Goal: Task Accomplishment & Management: Manage account settings

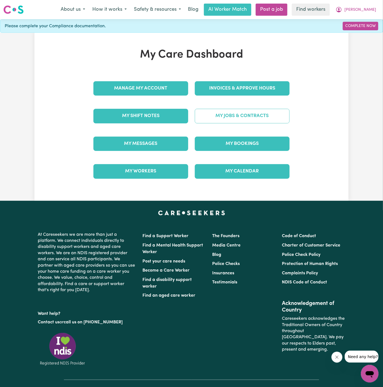
click at [241, 110] on link "My Jobs & Contracts" at bounding box center [242, 116] width 95 height 14
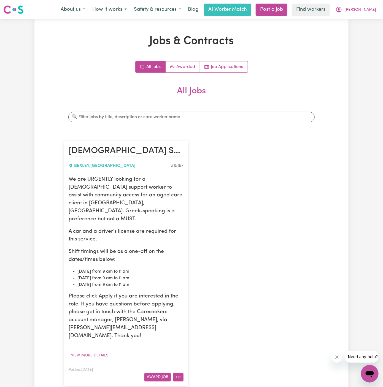
click at [181, 374] on icon "More options" at bounding box center [178, 377] width 6 height 6
click at [199, 348] on link "Edit Job" at bounding box center [194, 353] width 43 height 11
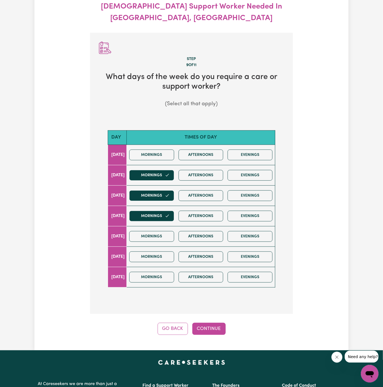
scroll to position [61, 0]
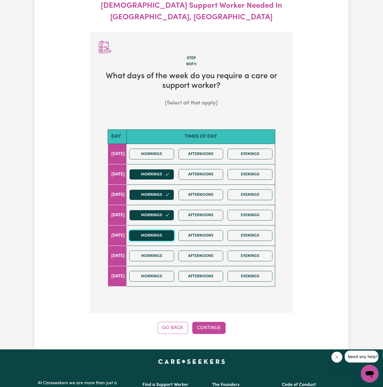
click at [169, 230] on button "Mornings" at bounding box center [151, 235] width 45 height 11
click at [212, 322] on button "Continue" at bounding box center [208, 328] width 33 height 12
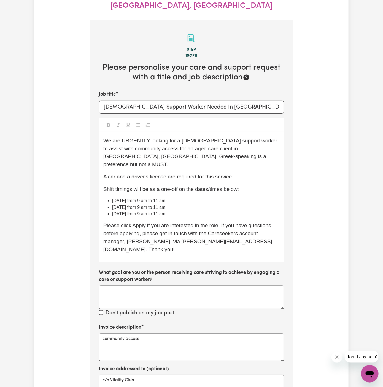
scroll to position [81, 0]
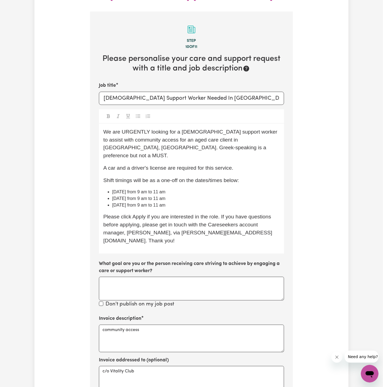
click at [189, 202] on li "[DATE] from 9 am to 11 am" at bounding box center [195, 205] width 167 height 7
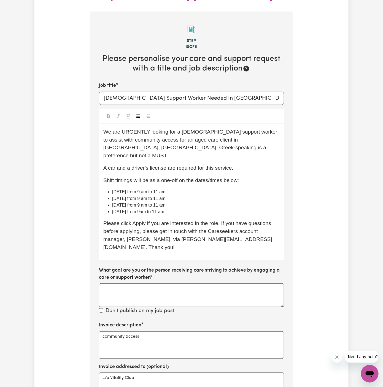
click at [152, 209] on span "[DATE] from 9am to 11 am." at bounding box center [138, 211] width 53 height 5
click at [186, 208] on li "[DATE] from 9 am to 11 am." at bounding box center [195, 211] width 167 height 7
click at [201, 208] on li "[DATE] from 9 am to 11 am." at bounding box center [195, 211] width 167 height 7
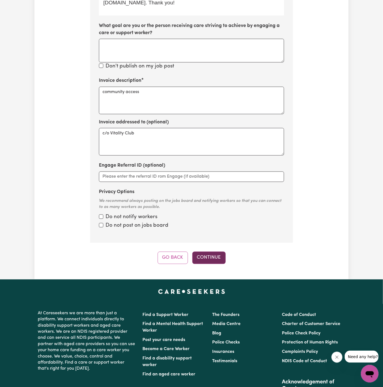
click at [217, 252] on button "Continue" at bounding box center [208, 258] width 33 height 12
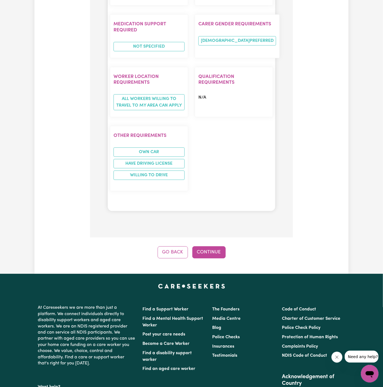
scroll to position [669, 0]
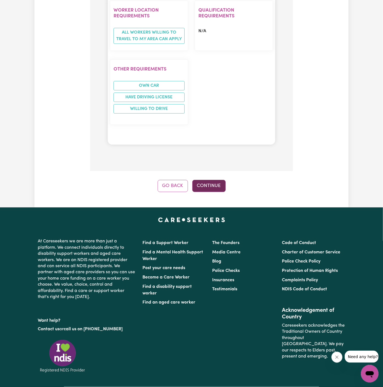
click at [212, 180] on button "Continue" at bounding box center [208, 186] width 33 height 12
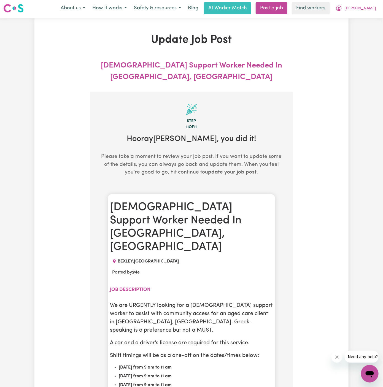
scroll to position [0, 0]
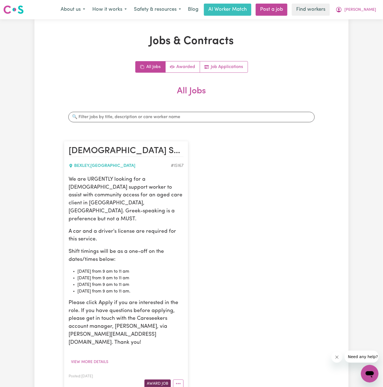
click at [155, 379] on button "Award Job" at bounding box center [157, 383] width 26 height 9
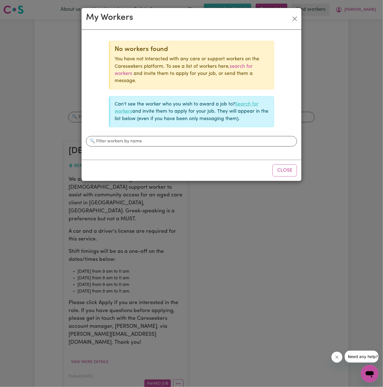
click at [249, 103] on link "Search for workers" at bounding box center [187, 108] width 144 height 12
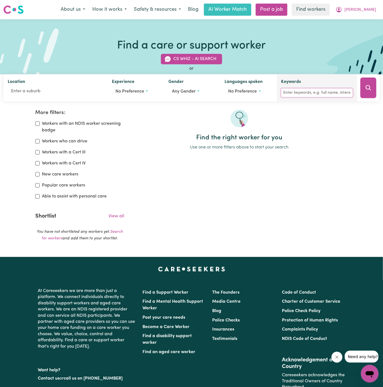
click at [302, 96] on input "Keywords" at bounding box center [316, 93] width 71 height 9
type input "[PERSON_NAME]"
click at [371, 78] on button "Search" at bounding box center [368, 88] width 16 height 21
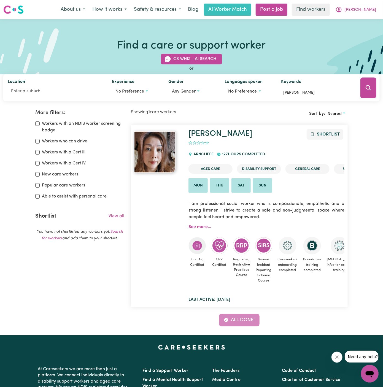
click at [196, 230] on div "First Aid Certified CPR Certified Regulated Restrictive Practices Course Seriou…" at bounding box center [266, 259] width 156 height 59
click at [198, 225] on link "See more..." at bounding box center [199, 227] width 23 height 4
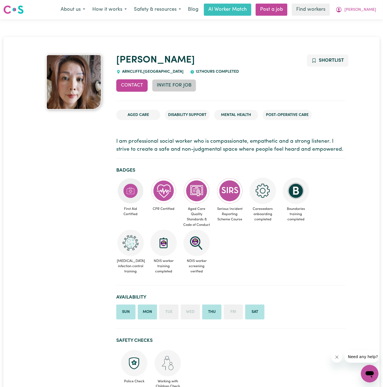
click at [171, 86] on button "Invite for Job" at bounding box center [174, 85] width 44 height 12
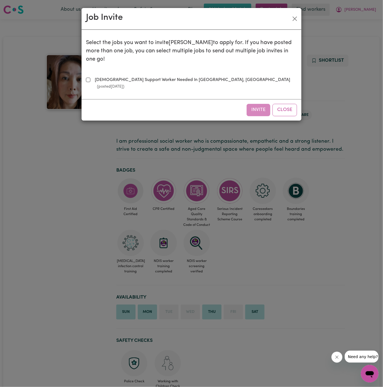
click at [136, 77] on div "Select the jobs you want to invite [PERSON_NAME] to apply for. If you have post…" at bounding box center [191, 64] width 211 height 61
click at [179, 77] on label "[DEMOGRAPHIC_DATA] Support Worker Needed In [GEOGRAPHIC_DATA], [GEOGRAPHIC_DATA…" at bounding box center [194, 83] width 204 height 13
click at [90, 78] on input "[DEMOGRAPHIC_DATA] Support Worker Needed In [GEOGRAPHIC_DATA], [GEOGRAPHIC_DATA…" at bounding box center [88, 80] width 4 height 4
checkbox input "true"
click at [286, 104] on button "Close" at bounding box center [284, 110] width 24 height 12
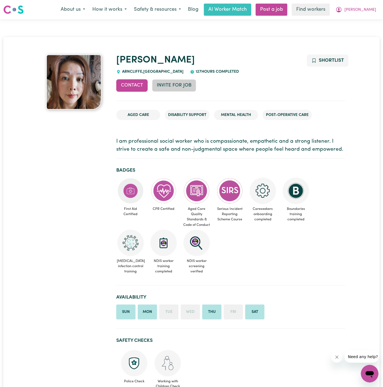
click at [174, 84] on button "Invite for Job" at bounding box center [174, 85] width 44 height 12
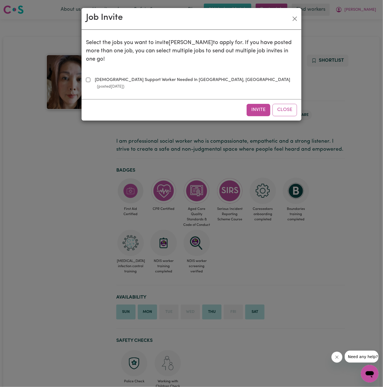
click at [188, 77] on label "[DEMOGRAPHIC_DATA] Support Worker Needed In [GEOGRAPHIC_DATA], [GEOGRAPHIC_DATA…" at bounding box center [194, 83] width 204 height 13
click at [90, 78] on input "[DEMOGRAPHIC_DATA] Support Worker Needed In [GEOGRAPHIC_DATA], [GEOGRAPHIC_DATA…" at bounding box center [88, 80] width 4 height 4
checkbox input "true"
click at [254, 99] on div "Invite Close" at bounding box center [191, 109] width 220 height 21
click at [260, 99] on div "Invite Close" at bounding box center [191, 109] width 220 height 21
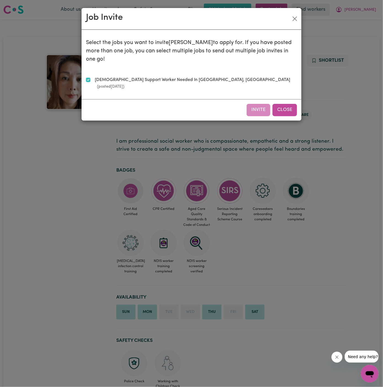
click at [284, 104] on button "Close" at bounding box center [284, 110] width 24 height 12
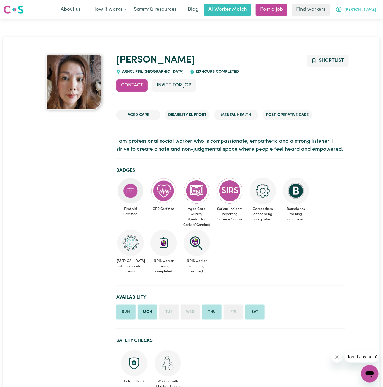
click at [372, 7] on button "[PERSON_NAME]" at bounding box center [356, 10] width 48 height 12
click at [370, 18] on link "My Dashboard" at bounding box center [357, 21] width 43 height 10
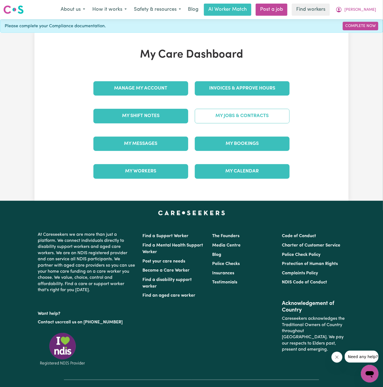
click at [273, 119] on link "My Jobs & Contracts" at bounding box center [242, 116] width 95 height 14
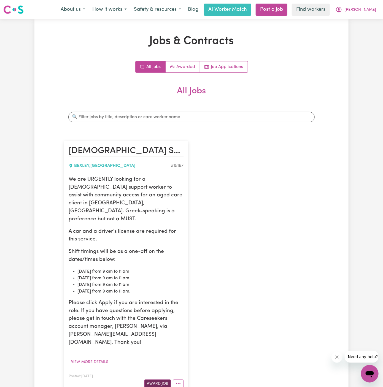
click at [162, 379] on button "Award Job" at bounding box center [157, 383] width 26 height 9
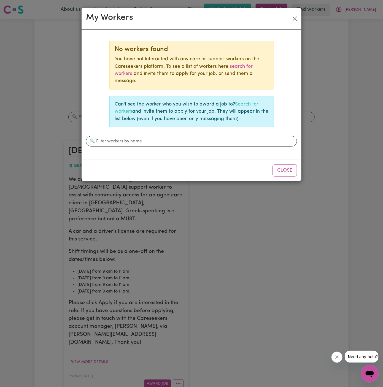
click at [249, 105] on link "Search for workers" at bounding box center [187, 108] width 144 height 12
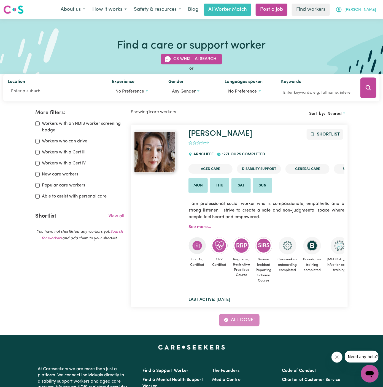
click at [376, 7] on button "[PERSON_NAME]" at bounding box center [356, 10] width 48 height 12
click at [368, 21] on link "My Dashboard" at bounding box center [357, 21] width 43 height 10
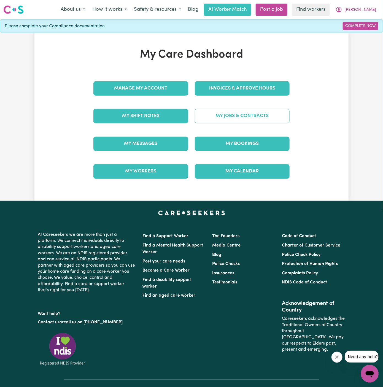
click at [278, 115] on link "My Jobs & Contracts" at bounding box center [242, 116] width 95 height 14
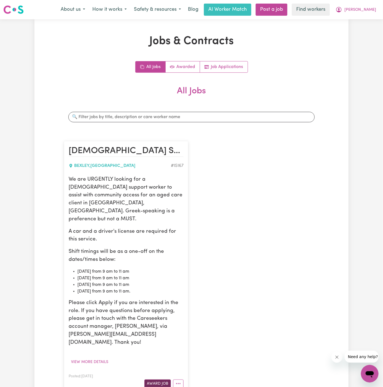
click at [160, 379] on button "Award Job" at bounding box center [157, 383] width 26 height 9
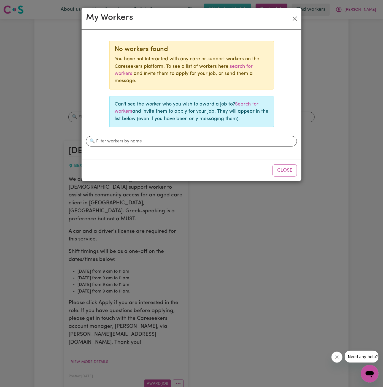
click at [250, 108] on p "Can't see the worker who you wish to award a job to? Search for workers and inv…" at bounding box center [192, 112] width 155 height 22
click at [243, 103] on link "Search for workers" at bounding box center [187, 108] width 144 height 12
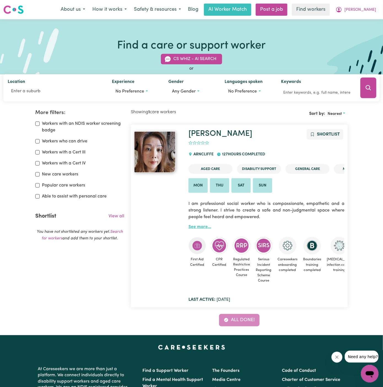
click at [203, 226] on link "See more..." at bounding box center [199, 227] width 23 height 4
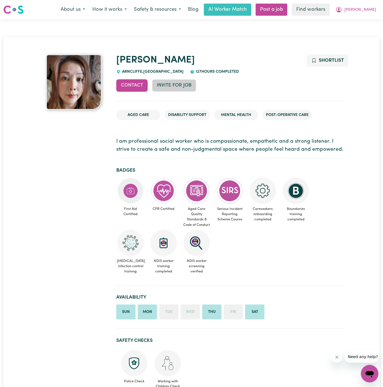
click at [178, 88] on button "Invite for Job" at bounding box center [174, 85] width 44 height 12
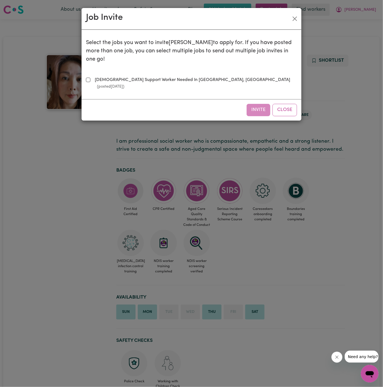
click at [145, 77] on label "[DEMOGRAPHIC_DATA] Support Worker Needed In [GEOGRAPHIC_DATA], [GEOGRAPHIC_DATA…" at bounding box center [194, 83] width 204 height 13
click at [90, 78] on input "[DEMOGRAPHIC_DATA] Support Worker Needed In [GEOGRAPHIC_DATA], [GEOGRAPHIC_DATA…" at bounding box center [88, 80] width 4 height 4
checkbox input "true"
click at [257, 104] on button "Invite" at bounding box center [258, 110] width 24 height 12
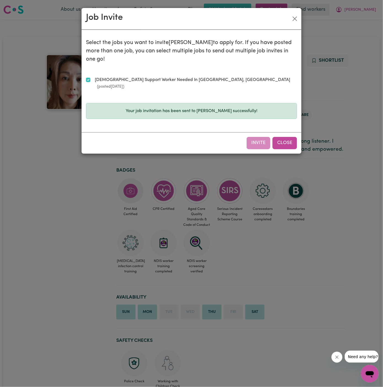
click at [288, 137] on button "Close" at bounding box center [284, 143] width 24 height 12
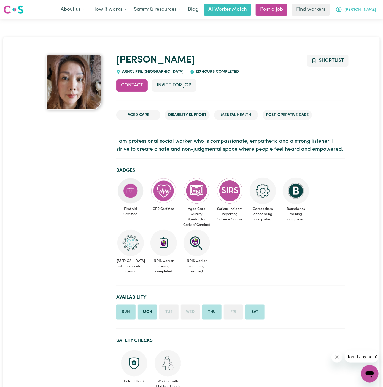
click at [376, 9] on button "[PERSON_NAME]" at bounding box center [356, 10] width 48 height 12
click at [364, 21] on link "My Dashboard" at bounding box center [357, 21] width 43 height 10
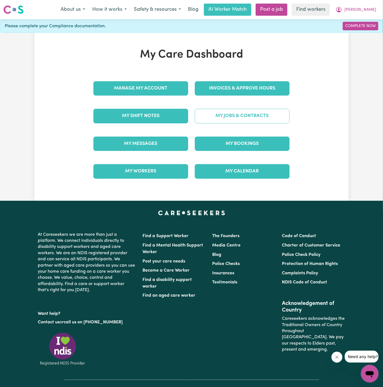
click at [248, 118] on link "My Jobs & Contracts" at bounding box center [242, 116] width 95 height 14
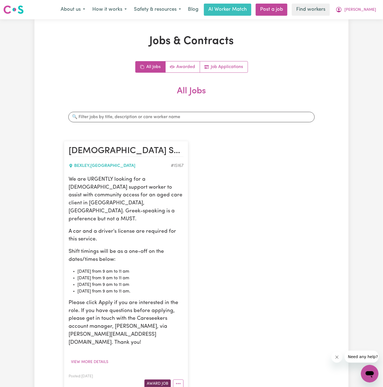
click at [160, 379] on button "Award Job" at bounding box center [157, 383] width 26 height 9
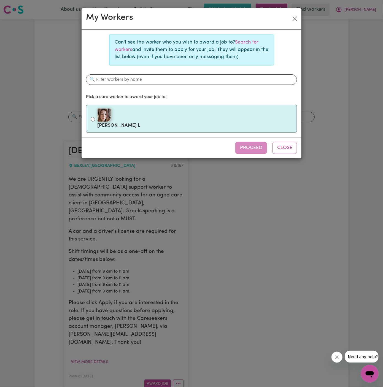
click at [152, 113] on div at bounding box center [194, 115] width 195 height 14
click at [95, 117] on input "[PERSON_NAME]" at bounding box center [93, 119] width 4 height 4
radio input "true"
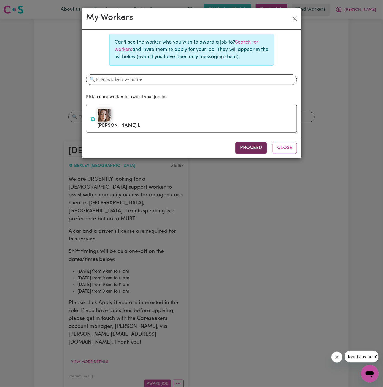
click at [246, 143] on button "Proceed" at bounding box center [251, 148] width 32 height 12
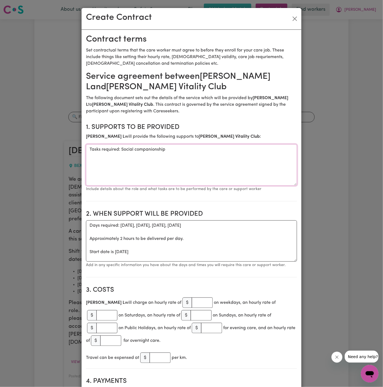
drag, startPoint x: 121, startPoint y: 152, endPoint x: 44, endPoint y: 152, distance: 76.5
click at [44, 152] on div "Create Contract Contract terms Set contractual terms that the care worker must …" at bounding box center [191, 193] width 383 height 387
click at [168, 151] on textarea "Social companionship" at bounding box center [191, 164] width 211 height 41
type textarea "Social companionship and community access"
drag, startPoint x: 115, startPoint y: 253, endPoint x: 79, endPoint y: 221, distance: 48.0
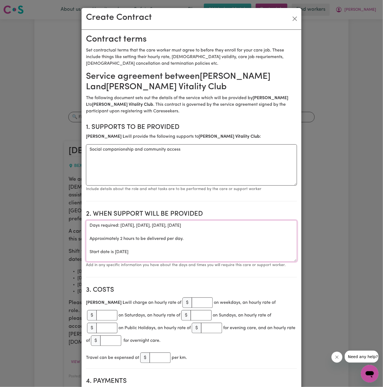
click at [79, 221] on div "Create Contract Contract terms Set contractual terms that the care worker must …" at bounding box center [191, 193] width 383 height 387
click at [120, 227] on textarea "ONE OFF [DATE]" at bounding box center [191, 240] width 211 height 41
click at [122, 225] on textarea "ONE OFF Fiday [DATE]" at bounding box center [191, 240] width 211 height 41
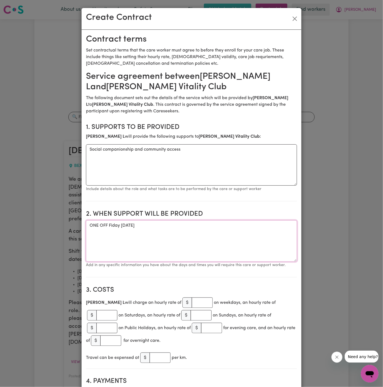
click at [134, 225] on textarea "ONE OFF Fiday [DATE]" at bounding box center [191, 240] width 211 height 41
click at [110, 225] on textarea "ONE OFF Fiday 03 Pctob==== 2025" at bounding box center [191, 240] width 211 height 41
click at [136, 243] on textarea "ONE OFF Fiday 03 Pctob==== 2025" at bounding box center [191, 240] width 211 height 41
click at [149, 225] on textarea "ONE OFF Fiday 03 Pctob==== 2025" at bounding box center [191, 240] width 211 height 41
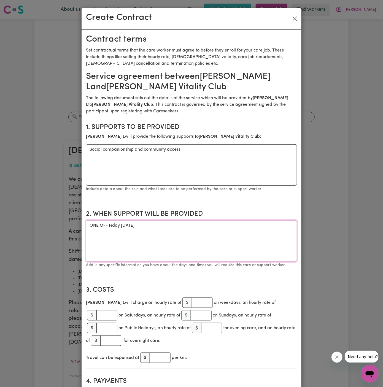
click at [110, 224] on textarea "ONE OFF Fiday [DATE]" at bounding box center [191, 240] width 211 height 41
click at [153, 250] on textarea "ONE OFF [DATE]" at bounding box center [191, 240] width 211 height 41
type textarea "ONE OFF [DATE] from 9 am to 11 am"
click at [192, 298] on input "number" at bounding box center [202, 302] width 21 height 10
type input "50"
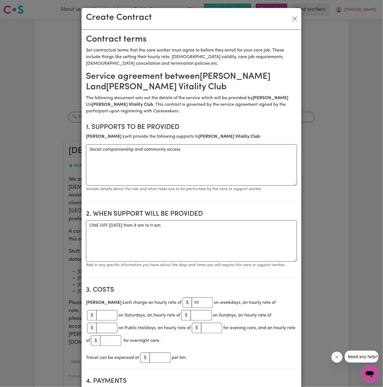
click at [193, 271] on section "2. When support will be provided When support will be provided ONE OFF [DATE] f…" at bounding box center [191, 242] width 211 height 72
click at [194, 151] on textarea "Social companionship and community access" at bounding box center [191, 164] width 211 height 41
paste textarea "pick [PERSON_NAME] up at 9am from [GEOGRAPHIC_DATA] in [GEOGRAPHIC_DATA] (she i…"
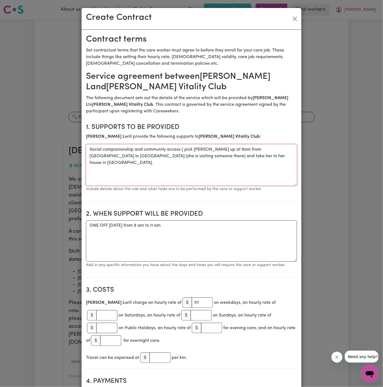
click at [253, 156] on textarea "Social companionship and community access ( pick [PERSON_NAME] up at 9am from […" at bounding box center [191, 164] width 211 height 41
click at [226, 148] on textarea "Social companionship and community access ( pick [PERSON_NAME] up at 9am from […" at bounding box center [191, 164] width 211 height 41
click at [254, 168] on textarea "Social companionship and community access ( pick [PERSON_NAME] up at 9 am from …" at bounding box center [191, 164] width 211 height 41
click at [261, 153] on textarea "Social companionship and community access ( pick [PERSON_NAME] up at 9 am from …" at bounding box center [191, 164] width 211 height 41
click at [163, 156] on textarea "Social companionship and community access ( pick [PERSON_NAME] up at 9 am from …" at bounding box center [191, 164] width 211 height 41
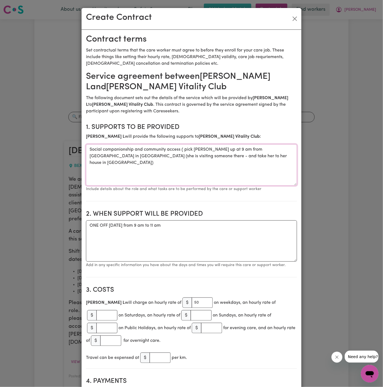
click at [198, 164] on textarea "Social companionship and community access ( pick [PERSON_NAME] up at 9 am from …" at bounding box center [191, 164] width 211 height 41
type textarea "Social companionship and community access ( pick [PERSON_NAME] up at 9 am from …"
click at [222, 237] on textarea "ONE OFF [DATE] from 9 am to 11 am" at bounding box center [191, 240] width 211 height 41
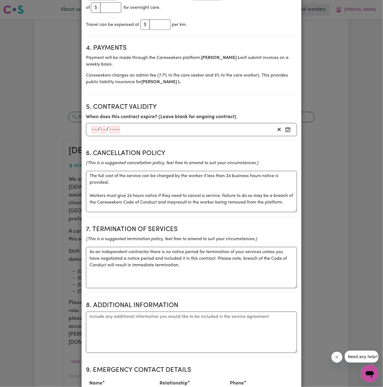
scroll to position [388, 0]
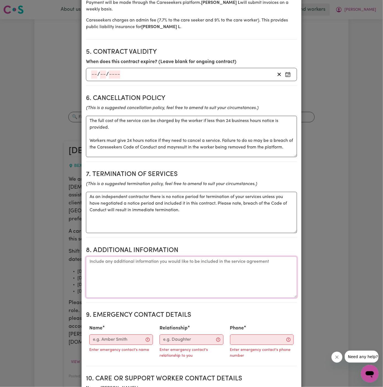
click at [234, 265] on textarea "Additional information" at bounding box center [191, 276] width 211 height 41
click at [160, 256] on textarea "Client's Address:" at bounding box center [191, 276] width 211 height 41
paste textarea "[STREET_ADDRESS][PERSON_NAME]"
click at [89, 256] on textarea "Client's Address: [STREET_ADDRESS][PERSON_NAME]" at bounding box center [191, 276] width 211 height 41
click at [105, 246] on h2 "8. Additional Information" at bounding box center [191, 250] width 211 height 8
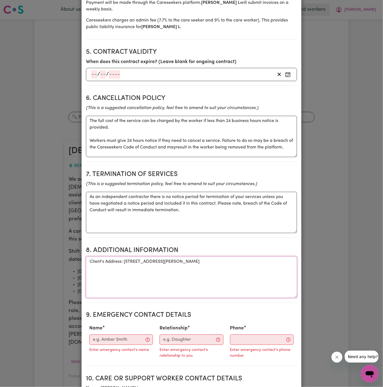
click at [103, 256] on textarea "Client's Address: [STREET_ADDRESS][PERSON_NAME]" at bounding box center [191, 276] width 211 height 41
click at [222, 242] on section "8. Additional Information Additional information Pickup : Client's Address: [ST…" at bounding box center [191, 272] width 211 height 61
click at [165, 256] on textarea "Pickup : Client's Address: [STREET_ADDRESS][PERSON_NAME]" at bounding box center [191, 276] width 211 height 41
paste textarea "[GEOGRAPHIC_DATA] in [GEOGRAPHIC_DATA] ("
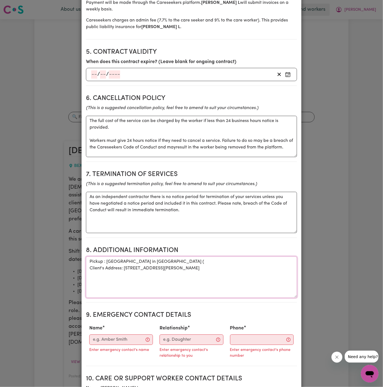
click at [103, 256] on textarea "Pickup : [GEOGRAPHIC_DATA] in [GEOGRAPHIC_DATA] ( Client's Address: [STREET_ADD…" at bounding box center [191, 276] width 211 height 41
click at [186, 256] on textarea "Pickup: [GEOGRAPHIC_DATA] in [GEOGRAPHIC_DATA] ( Client's Address: [STREET_ADDR…" at bounding box center [191, 276] width 211 height 41
click at [180, 256] on textarea "Pickup: [GEOGRAPHIC_DATA] in [GEOGRAPHIC_DATA] Client's Address: [STREET_ADDRES…" at bounding box center [191, 276] width 211 height 41
click at [151, 256] on textarea "Pickup: [GEOGRAPHIC_DATA] in [GEOGRAPHIC_DATA] Client's Address: [STREET_ADDRES…" at bounding box center [191, 276] width 211 height 41
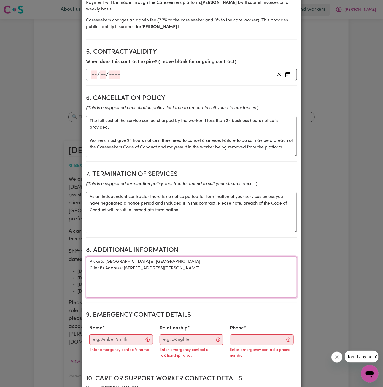
click at [178, 275] on textarea "Pickup: [GEOGRAPHIC_DATA] in [GEOGRAPHIC_DATA] Client's Address: [STREET_ADDRES…" at bounding box center [191, 276] width 211 height 41
type textarea "Pickup: [GEOGRAPHIC_DATA] in [GEOGRAPHIC_DATA] Client's Address: [STREET_ADDRES…"
click at [129, 334] on input "Name" at bounding box center [121, 339] width 64 height 10
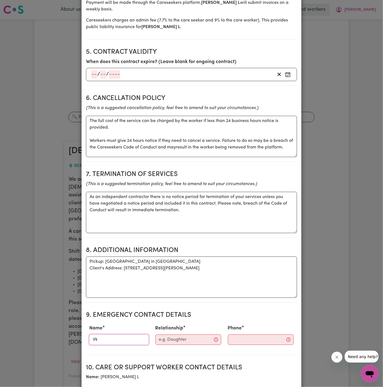
type input "V"
type input "Vitality Club"
click at [192, 334] on input "Relationship" at bounding box center [188, 339] width 66 height 10
type input "Case Manager"
click at [236, 334] on input "Phone" at bounding box center [255, 339] width 67 height 10
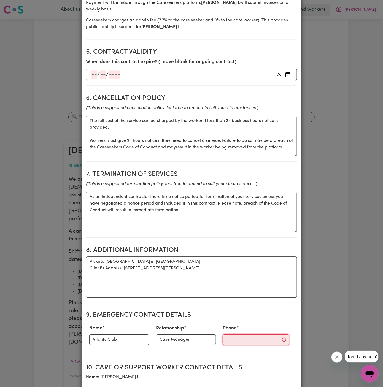
paste input "281032037"
type input "281032037"
click at [222, 192] on textarea "As an independent contractor there is no notice period for termination of your …" at bounding box center [191, 212] width 211 height 41
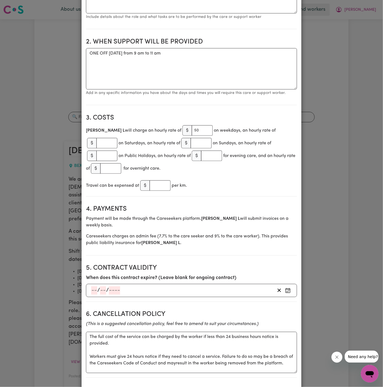
scroll to position [168, 0]
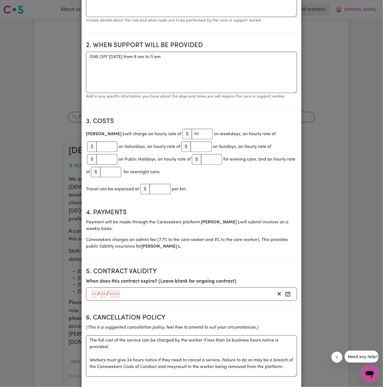
click at [222, 183] on div "Travel can be expensed at $ per km." at bounding box center [191, 189] width 211 height 13
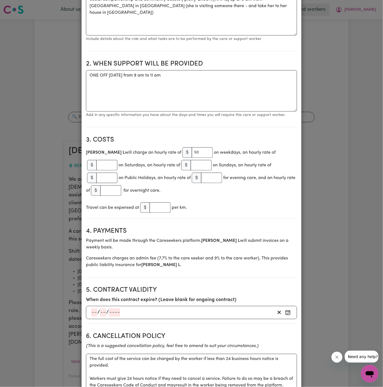
scroll to position [0, 0]
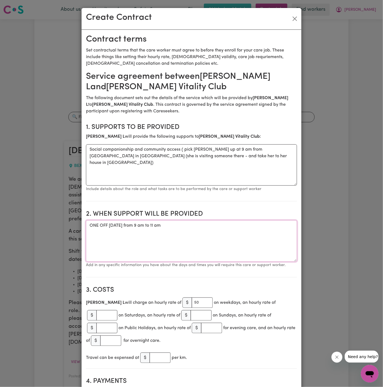
click at [207, 226] on textarea "ONE OFF [DATE] from 9 am to 11 am" at bounding box center [191, 240] width 211 height 41
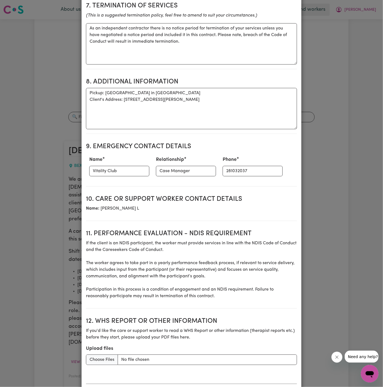
scroll to position [572, 0]
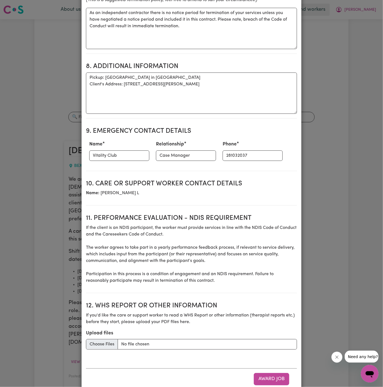
type textarea "ONE OFF [DATE] from 9 am to 11 am"
click at [137, 339] on input "Upload files" at bounding box center [191, 344] width 211 height 10
type input "C:\fakepath\Toula_Kioukas_Care_Plan_for_Workers_20250929 (2).docx"
click at [270, 373] on button "Award Job" at bounding box center [272, 379] width 36 height 12
type textarea "Tasks required: Social companionship"
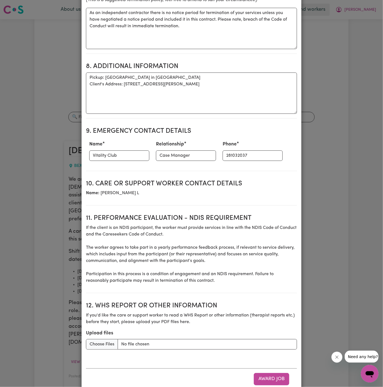
type textarea "Days required: [DATE], [DATE], [DATE], [DATE] Approximately 2 hours to be deliv…"
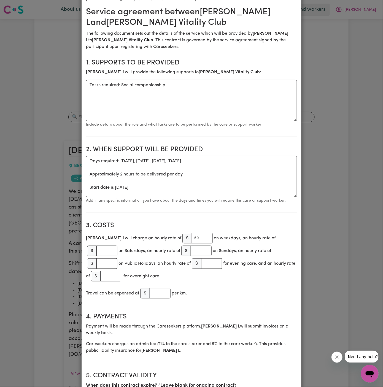
scroll to position [0, 0]
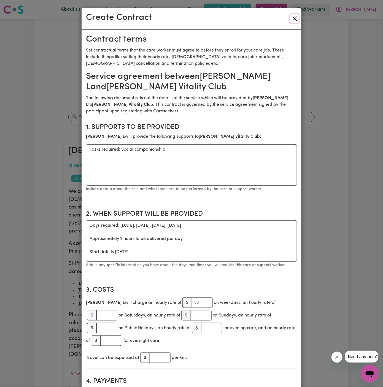
click at [294, 17] on button "Close" at bounding box center [294, 18] width 9 height 9
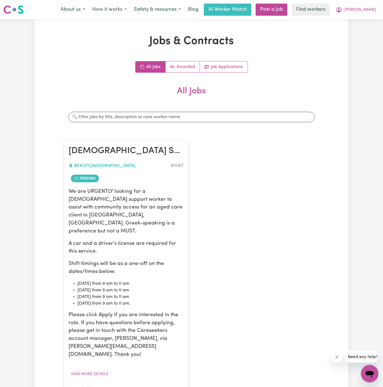
click at [200, 344] on link "Hide Job" at bounding box center [199, 349] width 53 height 11
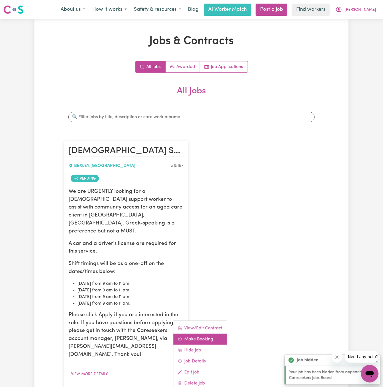
click at [192, 333] on link "Make Booking" at bounding box center [199, 338] width 53 height 11
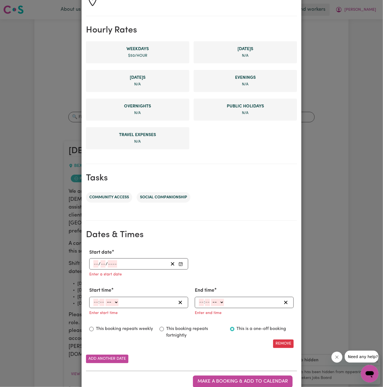
scroll to position [126, 0]
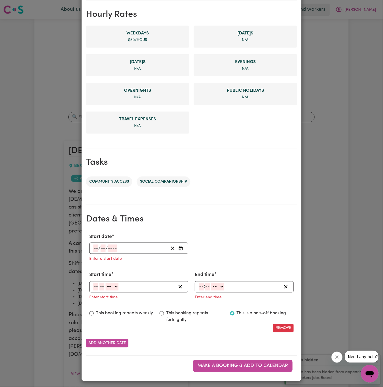
click at [96, 248] on input "number" at bounding box center [95, 247] width 5 height 7
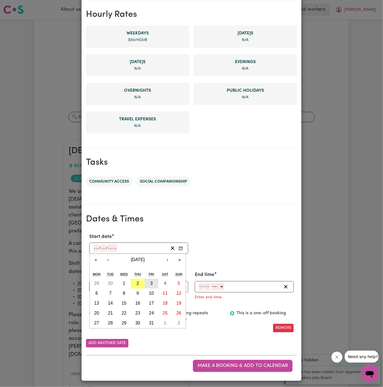
click at [151, 281] on abbr "3" at bounding box center [151, 283] width 2 height 5
type input "[DATE]"
type input "3"
type input "10"
type input "2025"
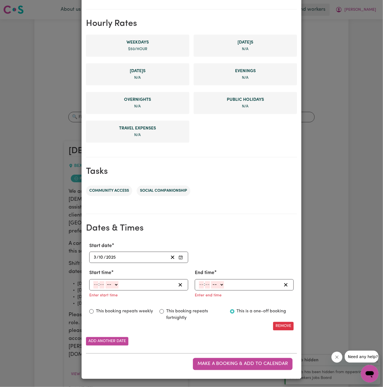
scroll to position [116, 0]
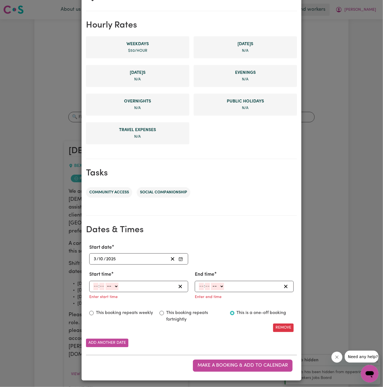
click at [94, 285] on input "number" at bounding box center [95, 286] width 5 height 7
type input "9"
type input "00"
click at [111, 285] on select "-- AM PM" at bounding box center [111, 286] width 13 height 7
select select "am"
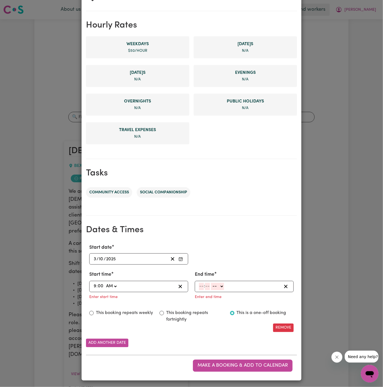
click at [105, 283] on select "-- AM PM" at bounding box center [111, 286] width 13 height 7
type input "09:00"
type input "0"
click at [199, 287] on input "number" at bounding box center [201, 286] width 5 height 7
type input "11"
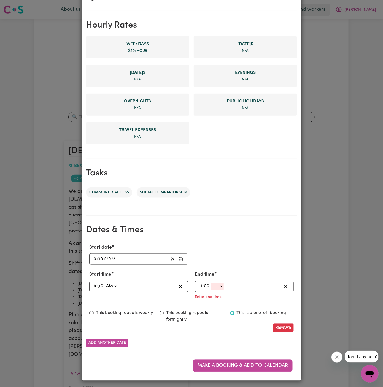
type input "00"
click at [220, 285] on select "-- AM PM" at bounding box center [217, 286] width 13 height 7
select select "am"
click at [211, 290] on select "-- AM PM" at bounding box center [217, 286] width 13 height 7
type input "11:00"
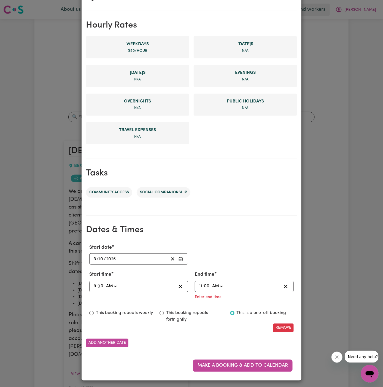
type input "0"
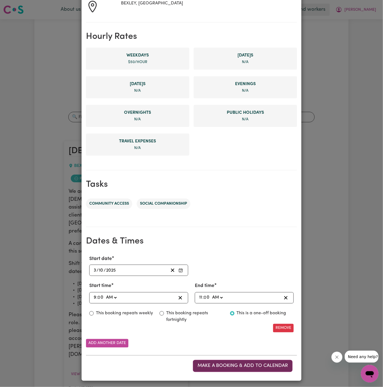
click at [248, 361] on button "Make a booking & add to calendar" at bounding box center [243, 366] width 100 height 12
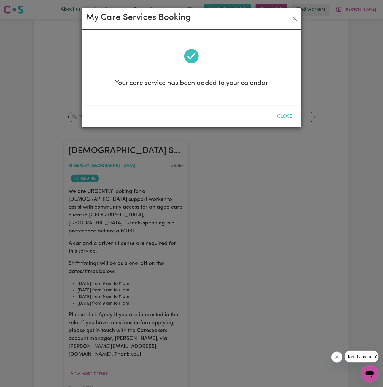
click at [291, 117] on button "Close" at bounding box center [284, 116] width 24 height 12
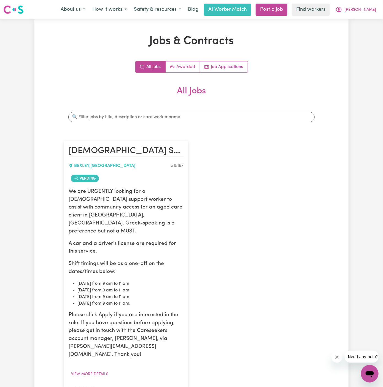
click at [269, 207] on div "[DEMOGRAPHIC_DATA] Support Worker Needed In [GEOGRAPHIC_DATA], [GEOGRAPHIC_DATA…" at bounding box center [191, 272] width 261 height 274
drag, startPoint x: 178, startPoint y: 370, endPoint x: 179, endPoint y: 373, distance: 3.3
click at [199, 320] on div "View/Edit [DEMOGRAPHIC_DATA] Make Booking Hide Job Job Details Edit Job Delete …" at bounding box center [200, 355] width 54 height 71
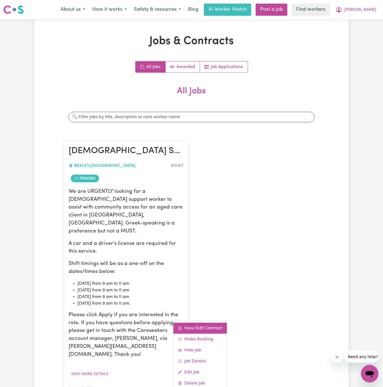
click at [199, 322] on link "View/Edit Contract" at bounding box center [199, 327] width 53 height 11
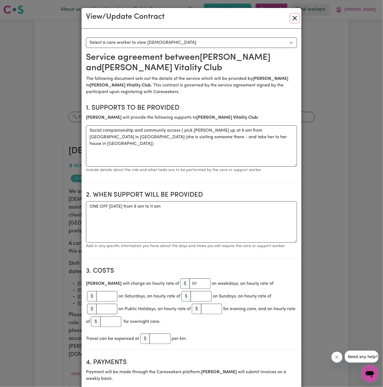
click at [292, 18] on button "Close" at bounding box center [294, 18] width 9 height 9
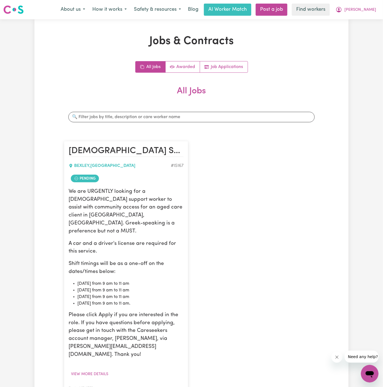
click at [201, 344] on link "Hide Job" at bounding box center [199, 349] width 53 height 11
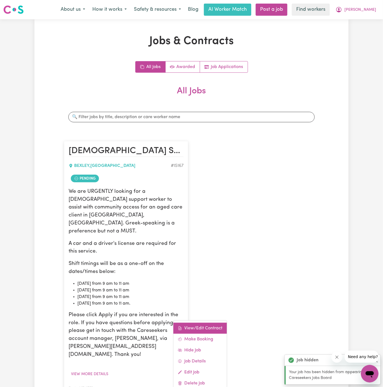
click at [209, 322] on link "View/Edit Contract" at bounding box center [199, 327] width 53 height 11
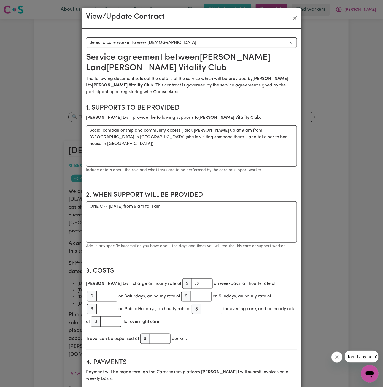
click at [141, 246] on small "Add in any specific information you have about the days and times you will requ…" at bounding box center [186, 246] width 200 height 4
click at [121, 202] on textarea "ONE OFF [DATE] from 9 am to 11 am" at bounding box center [191, 221] width 211 height 41
click at [124, 206] on textarea "ONE OFF [DATE] from 9 am to 11 am" at bounding box center [191, 221] width 211 height 41
drag, startPoint x: 122, startPoint y: 206, endPoint x: 230, endPoint y: 208, distance: 107.1
click at [230, 208] on textarea "ONE OFF [DATE] from 9 am to 11 am" at bounding box center [191, 221] width 211 height 41
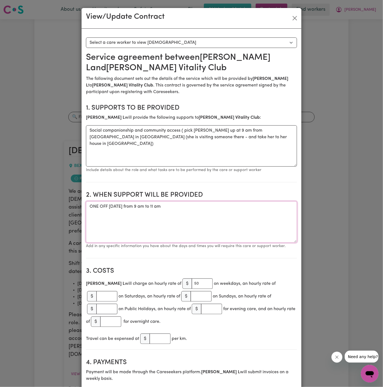
click at [130, 209] on textarea "ONE OFF [DATE] from 9 am to 11 am" at bounding box center [191, 221] width 211 height 41
click at [130, 210] on textarea "ONE OFF [DATE] from 9 am to 11 am" at bounding box center [191, 221] width 211 height 41
click at [132, 209] on textarea "ONE OFF [DATE] from 9 am to 11 am" at bounding box center [191, 221] width 211 height 41
click at [128, 206] on textarea "ONE OFF [DATE] from 9 am to 11 am" at bounding box center [191, 221] width 211 height 41
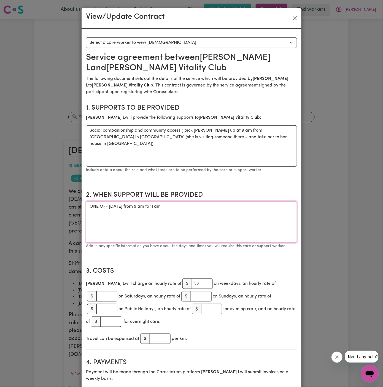
click at [128, 206] on textarea "ONE OFF [DATE] from 9 am to 11 am" at bounding box center [191, 221] width 211 height 41
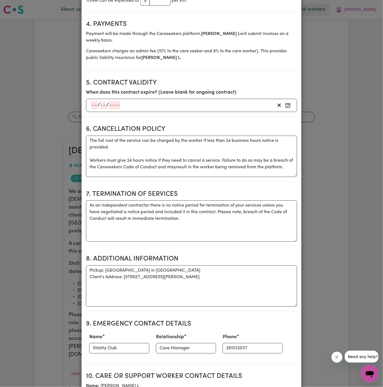
scroll to position [396, 0]
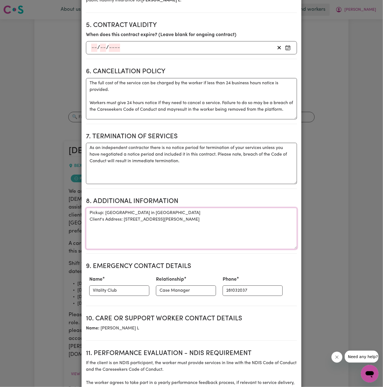
click at [162, 213] on textarea "Pickup: [GEOGRAPHIC_DATA] in [GEOGRAPHIC_DATA] Client's Address: [STREET_ADDRES…" at bounding box center [191, 228] width 211 height 41
drag, startPoint x: 198, startPoint y: 210, endPoint x: 88, endPoint y: 192, distance: 111.6
click at [88, 193] on section "8. Additional Information Additional information Pickup: [GEOGRAPHIC_DATA] in […" at bounding box center [191, 223] width 211 height 61
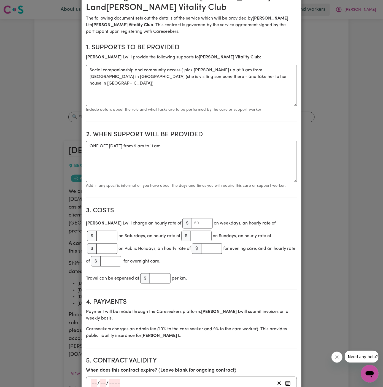
scroll to position [0, 0]
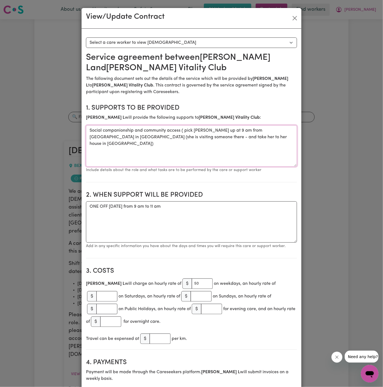
click at [154, 138] on textarea "Social companionship and community access ( pick [PERSON_NAME] up at 9 am from …" at bounding box center [191, 145] width 211 height 41
drag, startPoint x: 254, startPoint y: 136, endPoint x: 87, endPoint y: 129, distance: 167.0
click at [87, 129] on textarea "Social companionship and community access ( pick [PERSON_NAME] up at 9 am from …" at bounding box center [191, 145] width 211 height 41
click at [251, 136] on textarea "Social companionship and community access ( pick [PERSON_NAME] up at 9 am from …" at bounding box center [191, 145] width 211 height 41
click at [262, 138] on textarea "Social companionship and community access ( pick [PERSON_NAME] up at 9 am from …" at bounding box center [191, 145] width 211 height 41
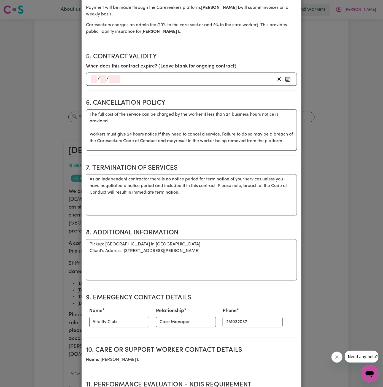
scroll to position [570, 0]
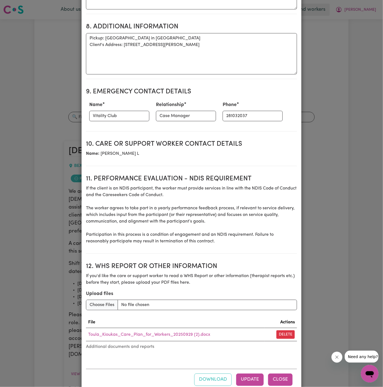
click at [286, 373] on button "Close" at bounding box center [280, 379] width 24 height 12
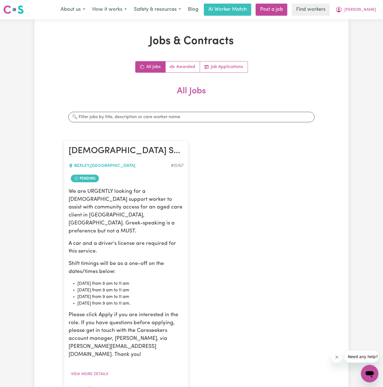
click at [286, 229] on div "[DEMOGRAPHIC_DATA] Support Worker Needed In [GEOGRAPHIC_DATA], [GEOGRAPHIC_DATA…" at bounding box center [191, 272] width 261 height 274
click at [273, 198] on div "[DEMOGRAPHIC_DATA] Support Worker Needed In [GEOGRAPHIC_DATA], [GEOGRAPHIC_DATA…" at bounding box center [191, 272] width 261 height 274
click at [374, 9] on button "[PERSON_NAME]" at bounding box center [356, 10] width 48 height 12
click at [374, 15] on div "About us How it works Safety & resources Blog AI Worker Match Post a job Find w…" at bounding box center [218, 10] width 322 height 12
click at [372, 10] on span "[PERSON_NAME]" at bounding box center [360, 10] width 32 height 6
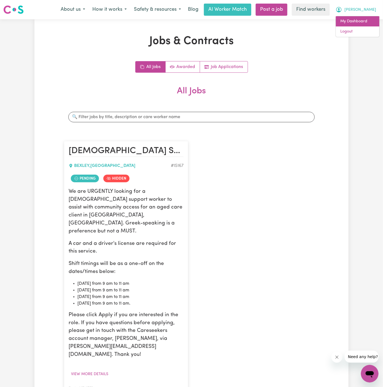
click at [371, 24] on link "My Dashboard" at bounding box center [357, 21] width 43 height 10
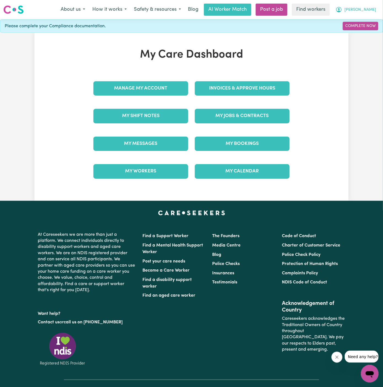
click at [371, 12] on span "[PERSON_NAME]" at bounding box center [360, 10] width 32 height 6
click at [370, 27] on link "Logout" at bounding box center [357, 31] width 43 height 10
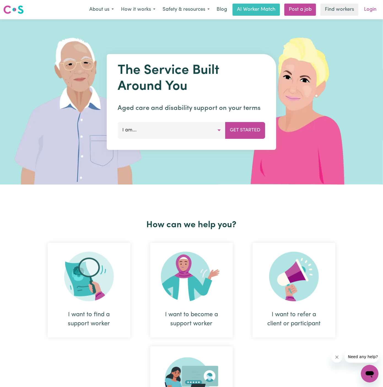
click at [369, 9] on link "Login" at bounding box center [369, 10] width 19 height 12
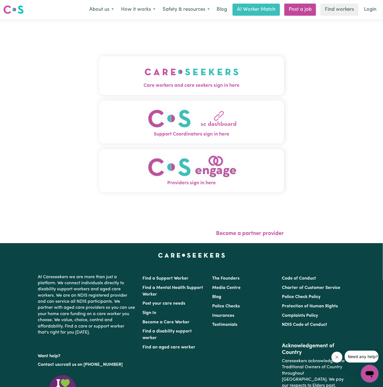
click at [258, 78] on button "Care workers and care seekers sign in here" at bounding box center [191, 75] width 185 height 39
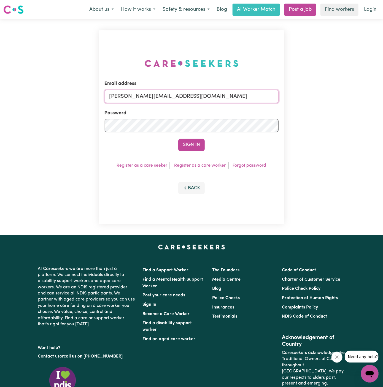
click at [228, 98] on input "[PERSON_NAME][EMAIL_ADDRESS][DOMAIN_NAME]" at bounding box center [192, 96] width 174 height 13
drag, startPoint x: 137, startPoint y: 95, endPoint x: 371, endPoint y: 94, distance: 234.8
click at [371, 94] on div "Email address [EMAIL_ADDRESS][DOMAIN_NAME] Password Sign In Register as a care …" at bounding box center [191, 127] width 383 height 216
type input "[EMAIL_ADDRESS][DOMAIN_NAME]"
click at [197, 143] on button "Sign In" at bounding box center [191, 145] width 26 height 12
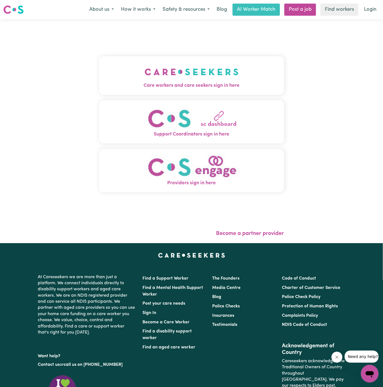
click at [249, 65] on button "Care workers and care seekers sign in here" at bounding box center [191, 75] width 185 height 39
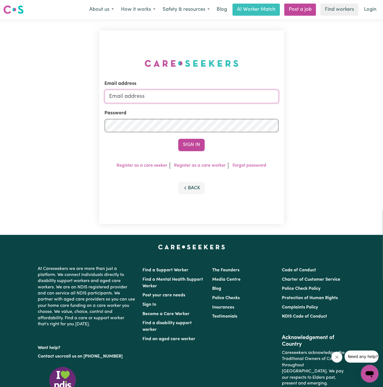
type input "[PERSON_NAME][EMAIL_ADDRESS][DOMAIN_NAME]"
click at [197, 144] on button "Sign In" at bounding box center [191, 145] width 26 height 12
